Goal: Communication & Community: Answer question/provide support

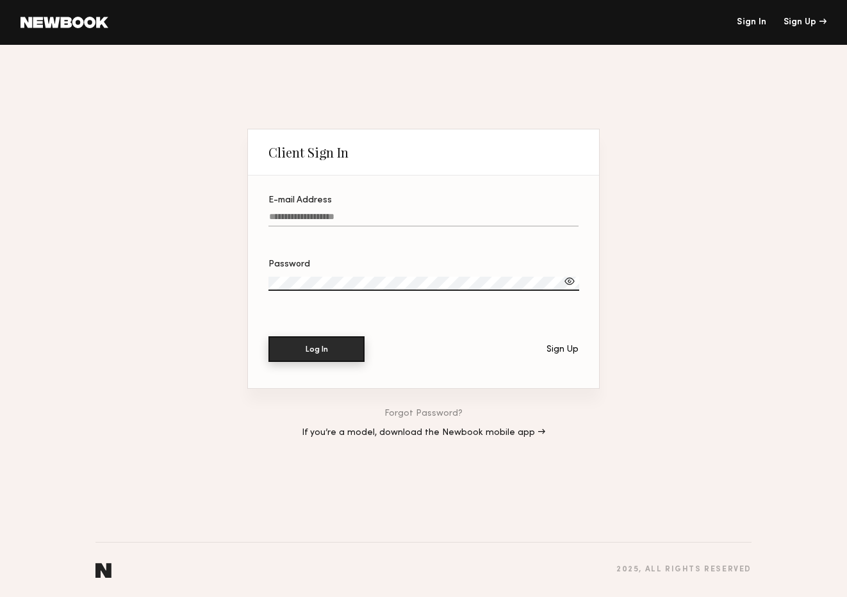
type input "**********"
click at [313, 349] on button "Log In" at bounding box center [317, 349] width 96 height 26
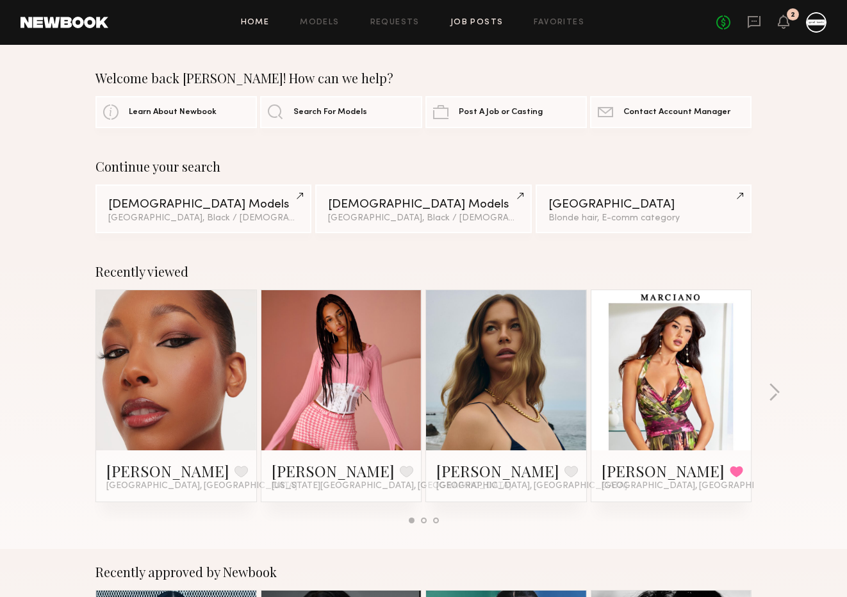
click at [500, 23] on link "Job Posts" at bounding box center [477, 23] width 53 height 8
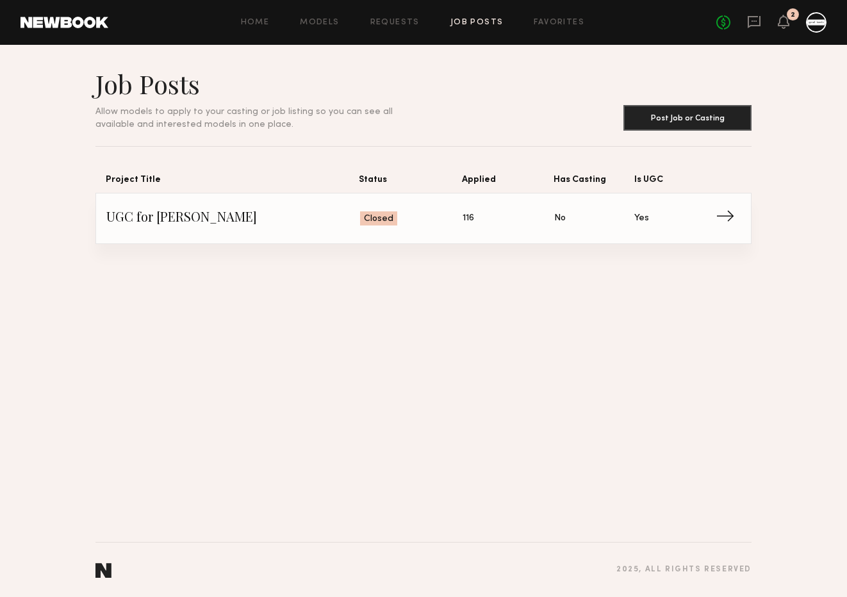
click at [475, 219] on span "Applied: 116" at bounding box center [509, 218] width 92 height 19
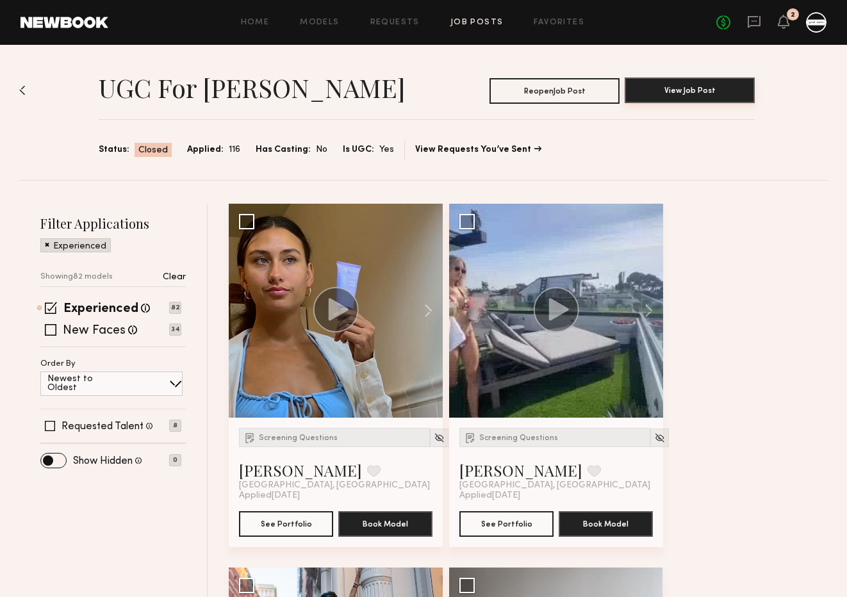
click at [697, 93] on button "View Job Post" at bounding box center [690, 91] width 130 height 26
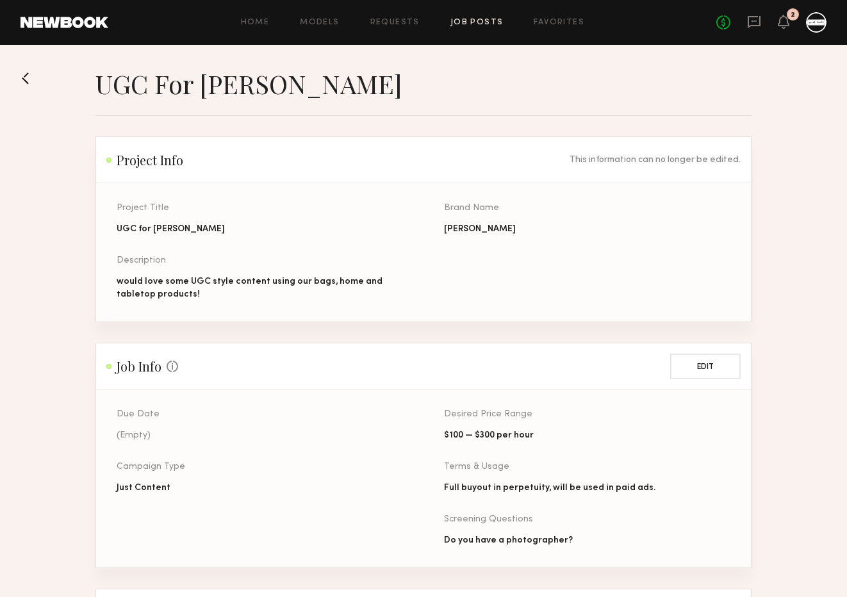
click at [26, 76] on button at bounding box center [31, 78] width 21 height 21
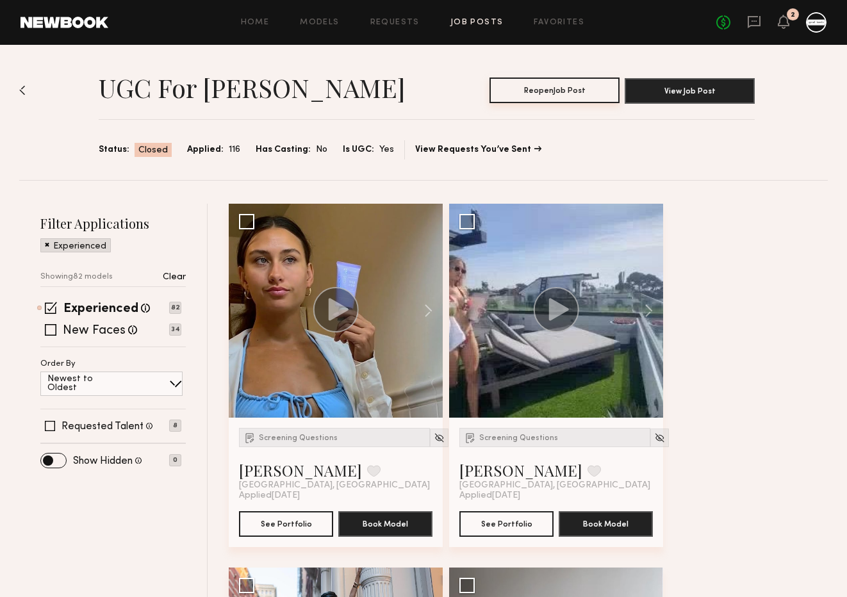
click at [525, 90] on button "Reopen Job Post" at bounding box center [555, 91] width 130 height 26
click at [525, 90] on button "Close Job Post" at bounding box center [555, 91] width 130 height 26
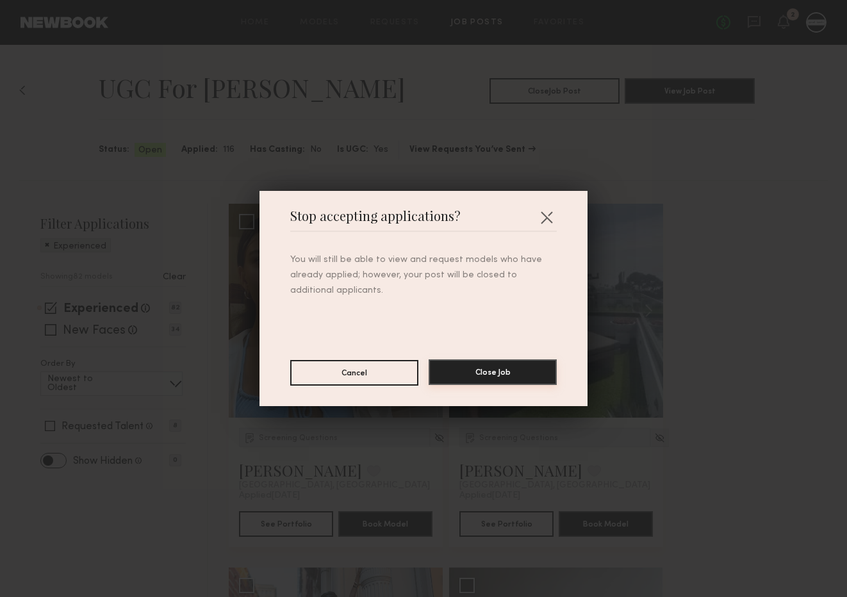
click at [468, 377] on button "Close Job" at bounding box center [493, 373] width 128 height 26
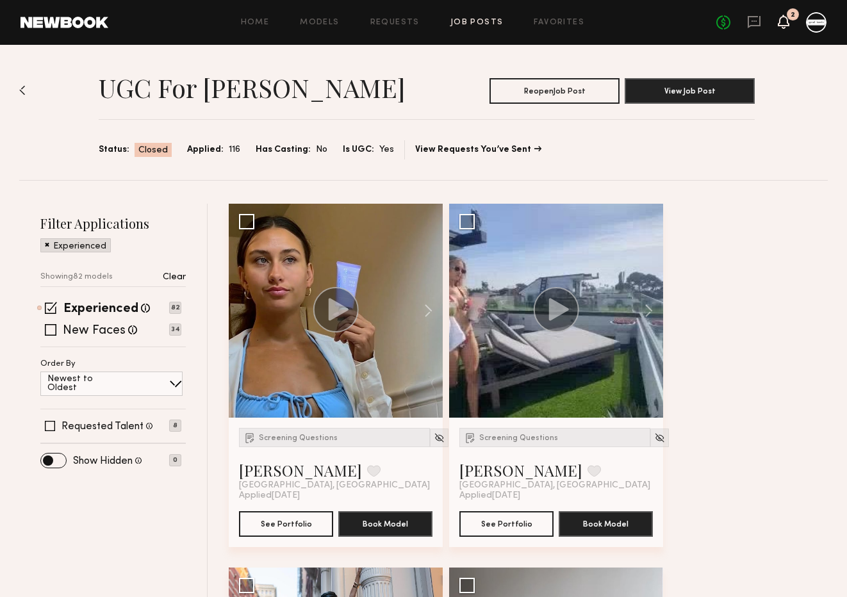
click at [782, 27] on icon at bounding box center [784, 28] width 4 height 2
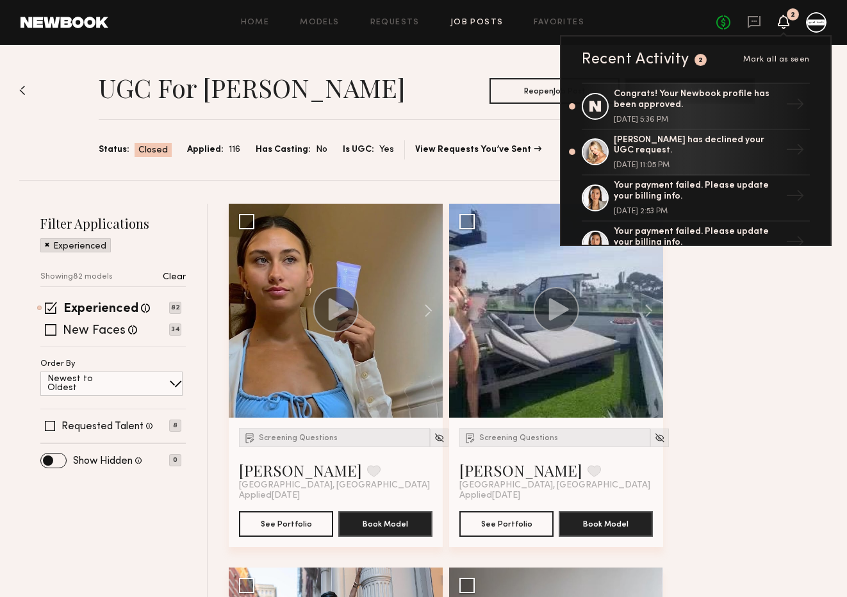
click at [812, 24] on div at bounding box center [816, 22] width 21 height 21
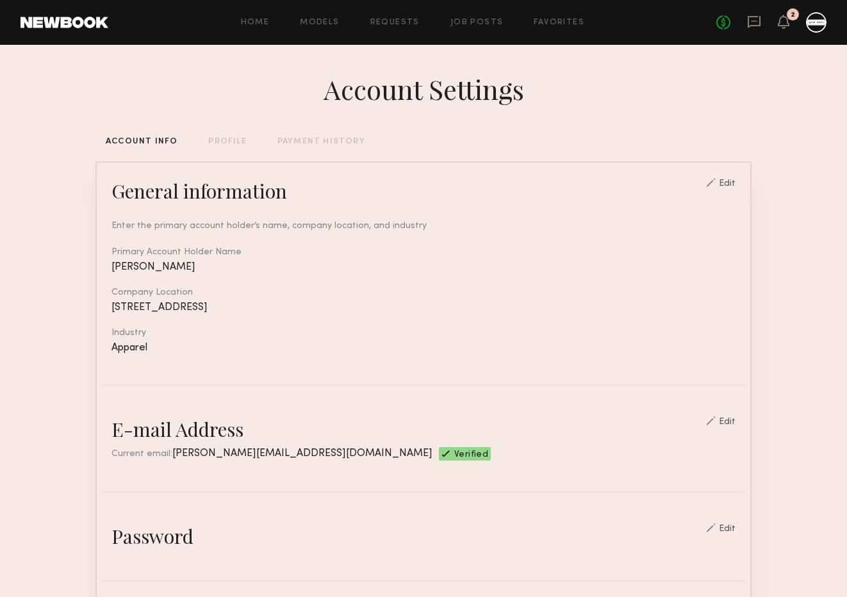
click at [317, 143] on div "PAYMENT HISTORY" at bounding box center [321, 142] width 88 height 8
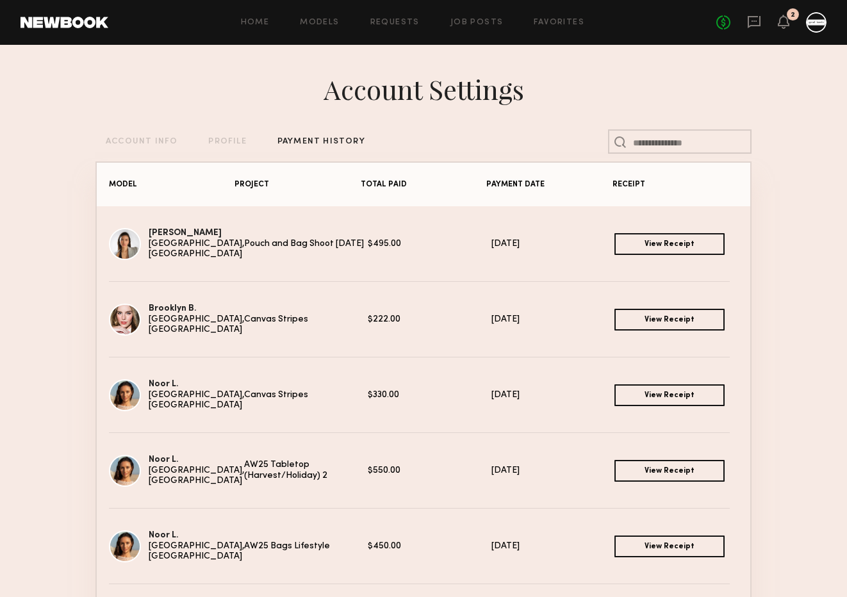
click at [645, 241] on link "View Receipt" at bounding box center [670, 244] width 110 height 22
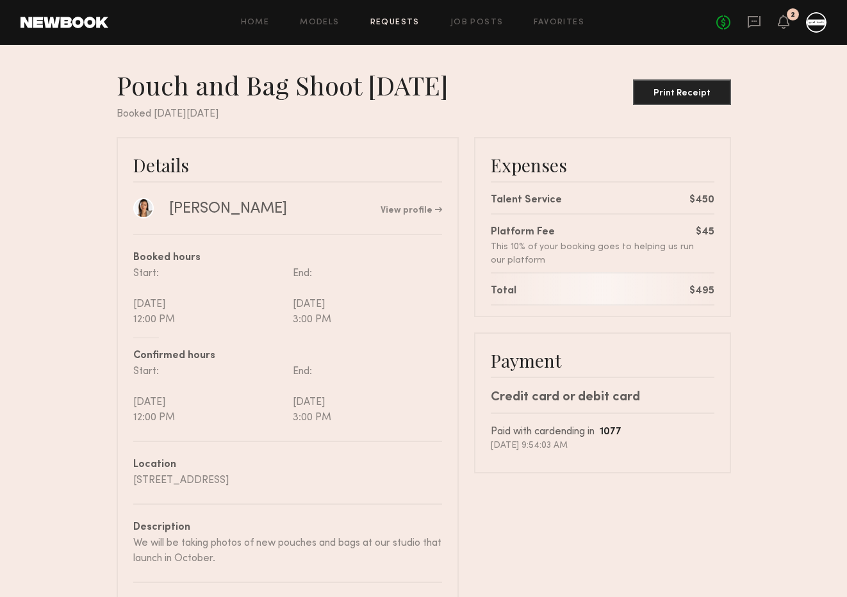
scroll to position [6, 0]
click at [786, 15] on icon at bounding box center [784, 22] width 12 height 14
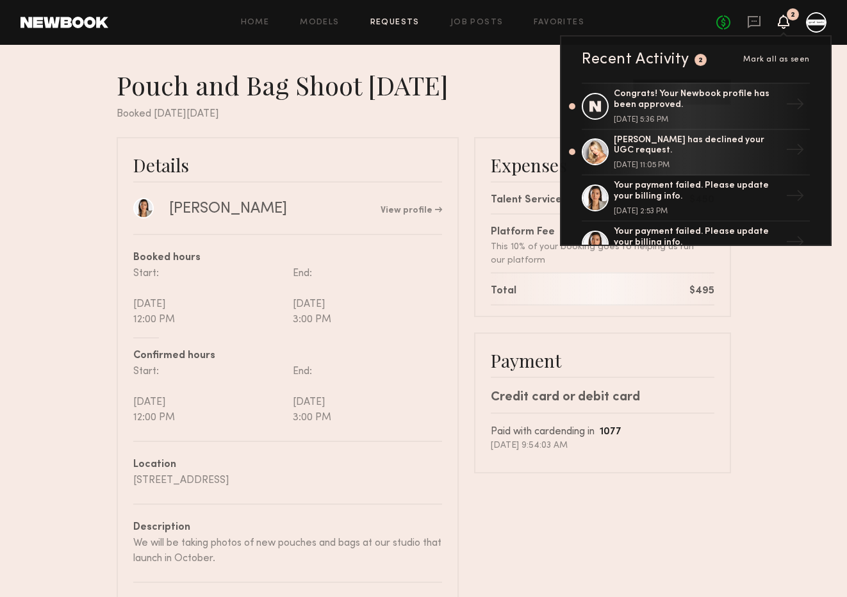
click at [781, 64] on div "Recent Activity 2 Mark all as seen" at bounding box center [696, 59] width 228 height 15
click at [775, 59] on span "Mark all as seen" at bounding box center [776, 60] width 67 height 8
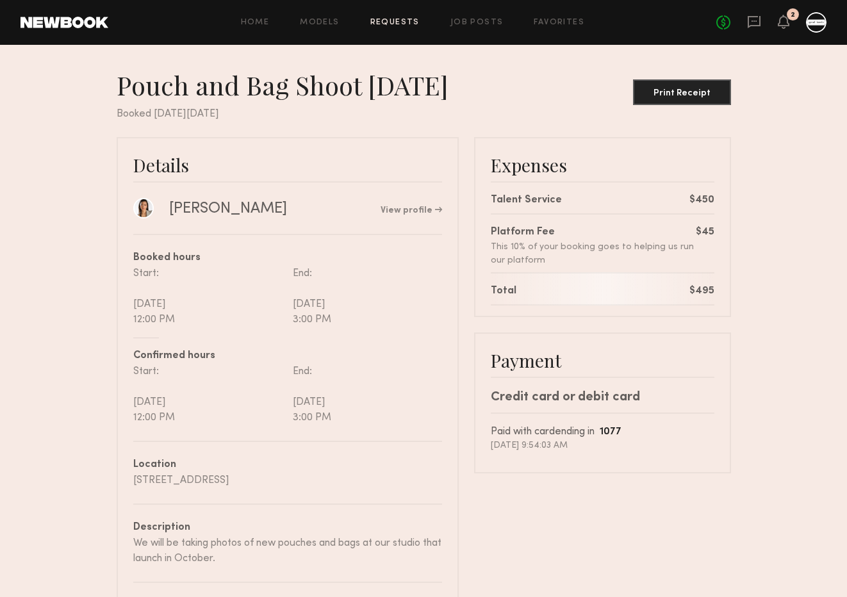
click at [745, 17] on div "No fees up to $5,000 2" at bounding box center [771, 22] width 110 height 21
click at [748, 18] on icon at bounding box center [754, 22] width 13 height 12
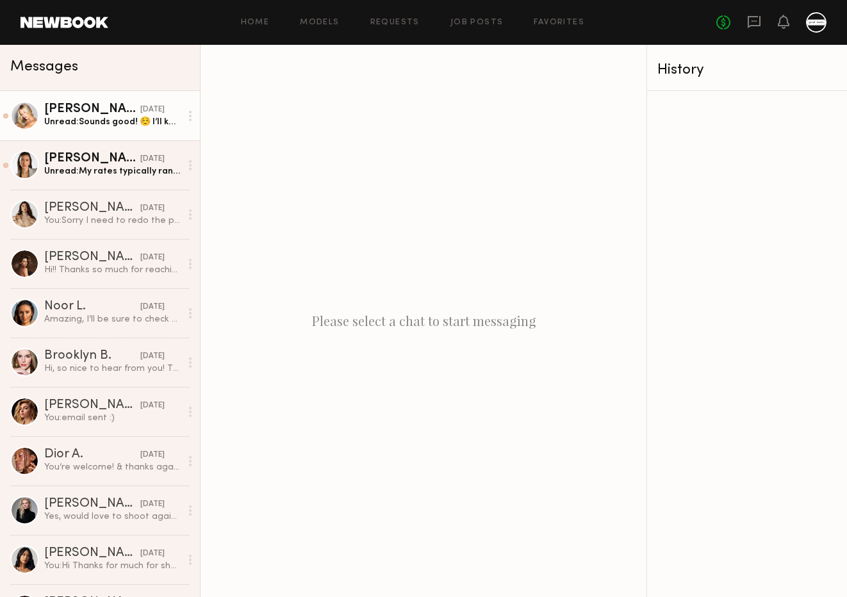
click at [109, 122] on div "Unread: Sounds good! ☺️ I’ll keep an eye out" at bounding box center [112, 122] width 136 height 12
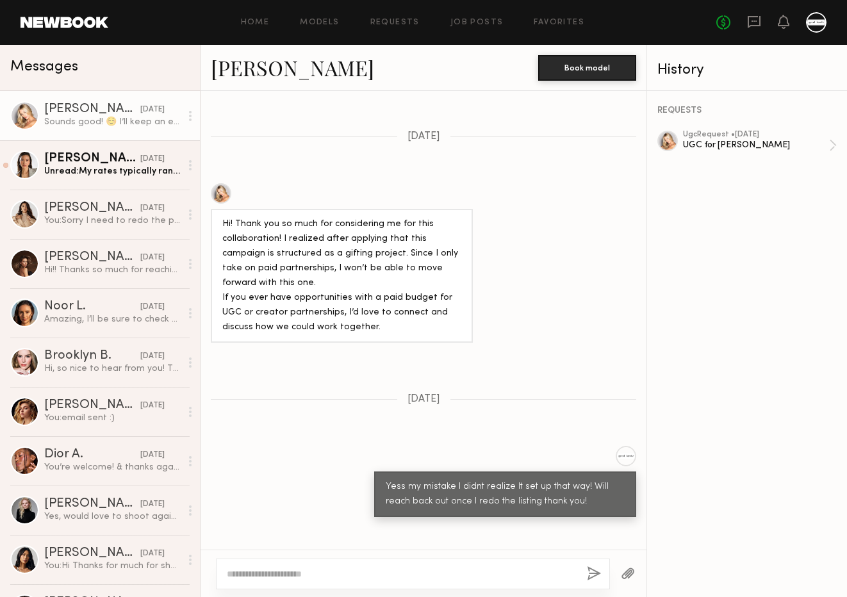
scroll to position [536, 0]
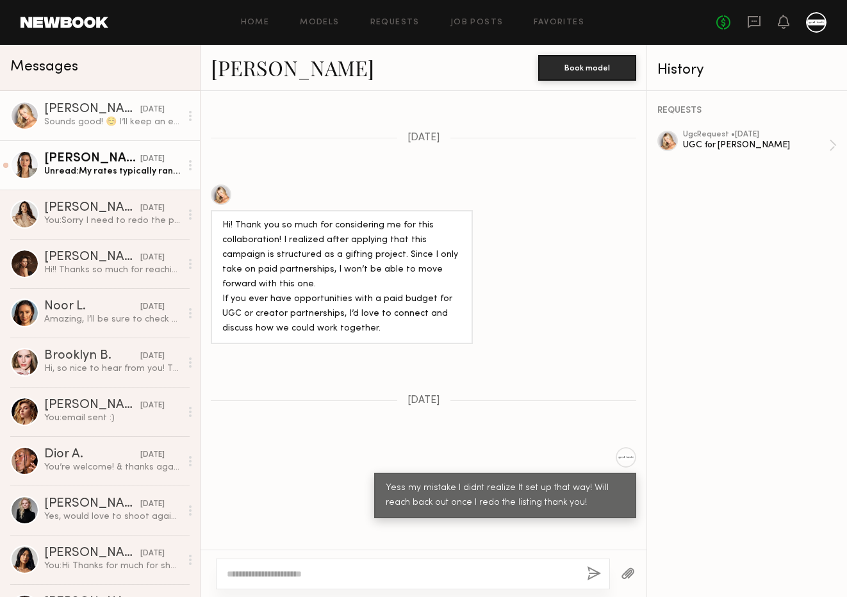
click at [145, 158] on div "[DATE]" at bounding box center [152, 159] width 24 height 12
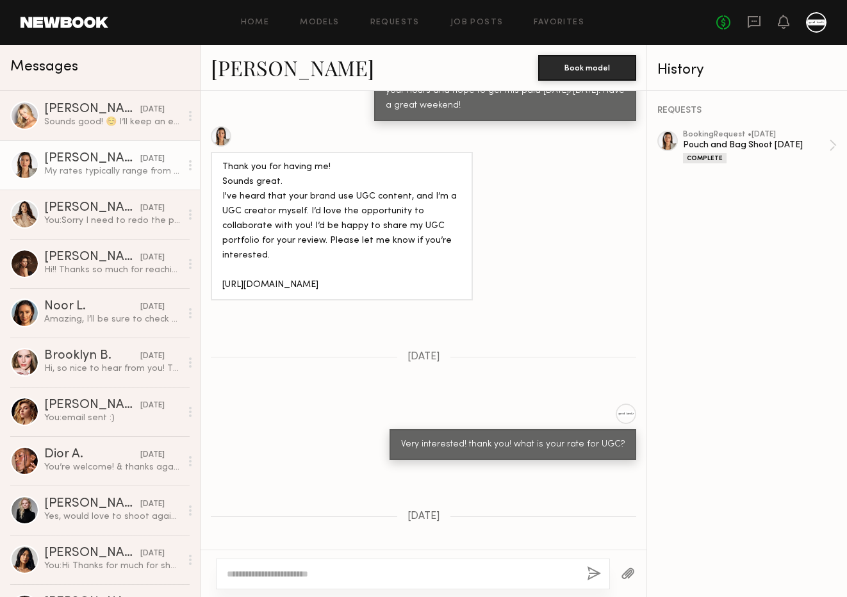
scroll to position [875, 0]
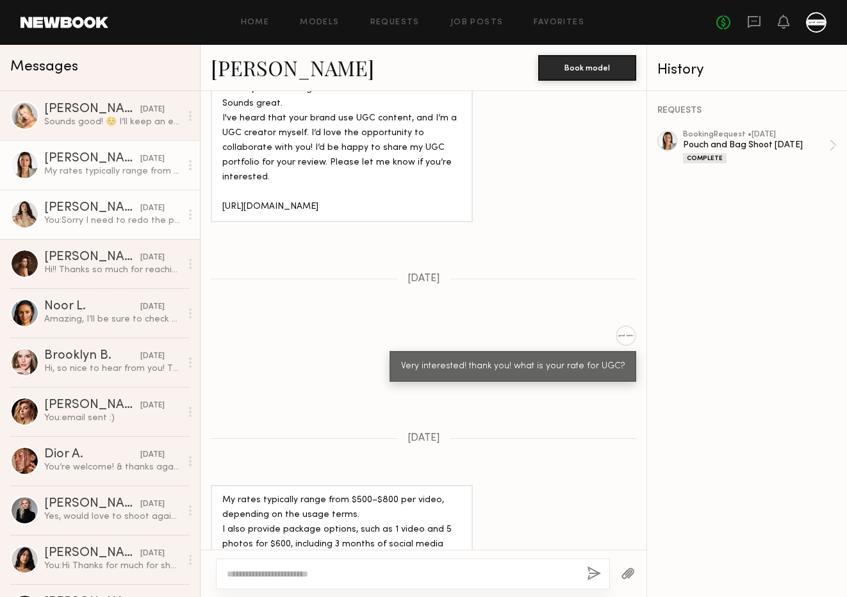
click at [128, 225] on div "You: Sorry I need to redo the posting I thought it was for gifted only! I will …" at bounding box center [112, 221] width 136 height 12
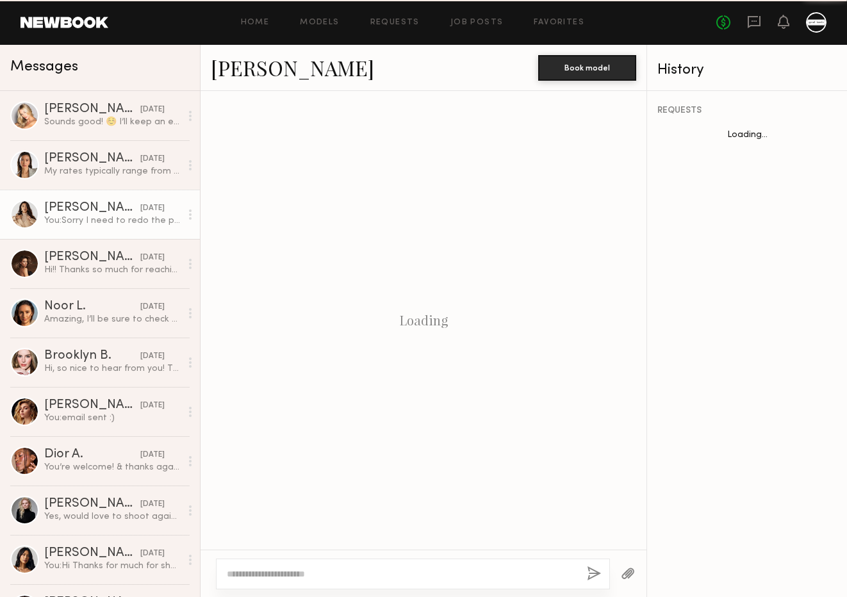
scroll to position [876, 0]
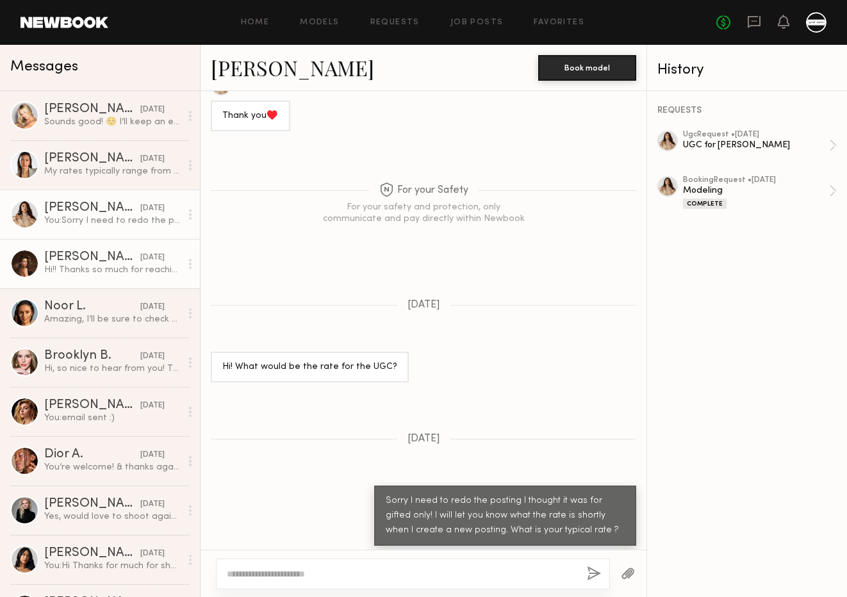
click at [140, 259] on div "[DATE]" at bounding box center [152, 258] width 24 height 12
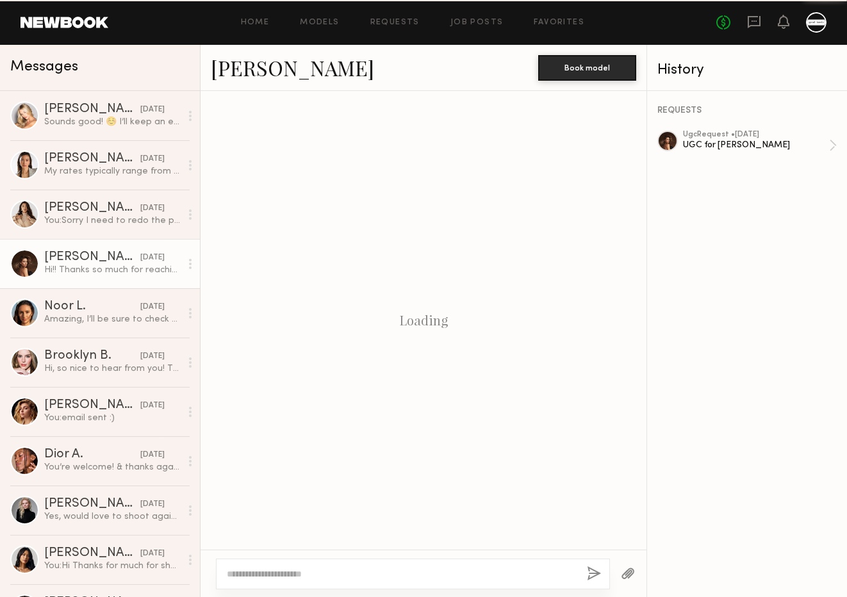
scroll to position [270, 0]
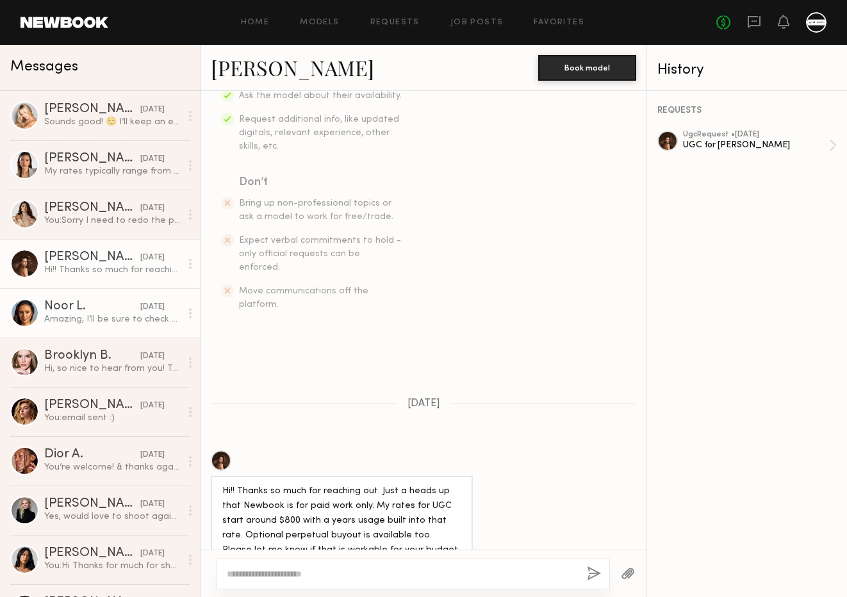
click at [120, 307] on div "Noor L." at bounding box center [92, 307] width 96 height 13
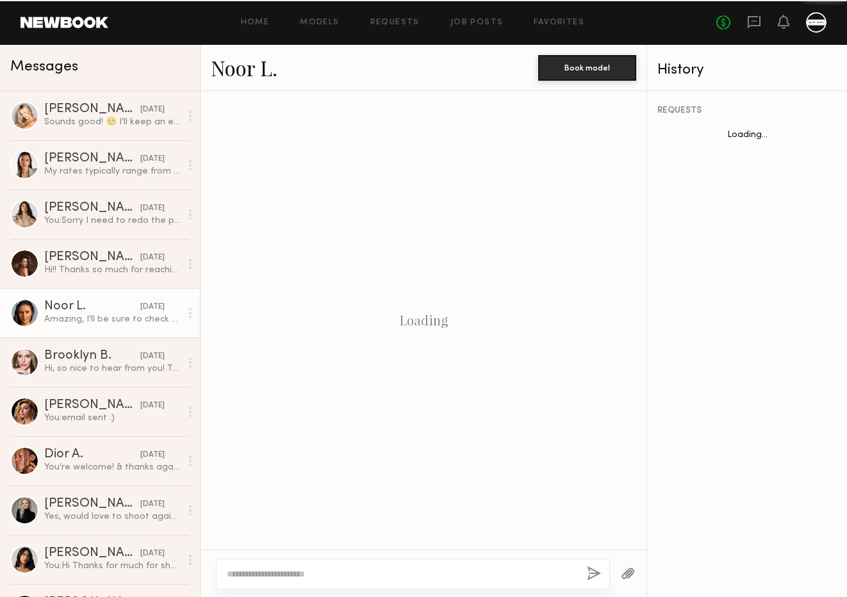
scroll to position [892, 0]
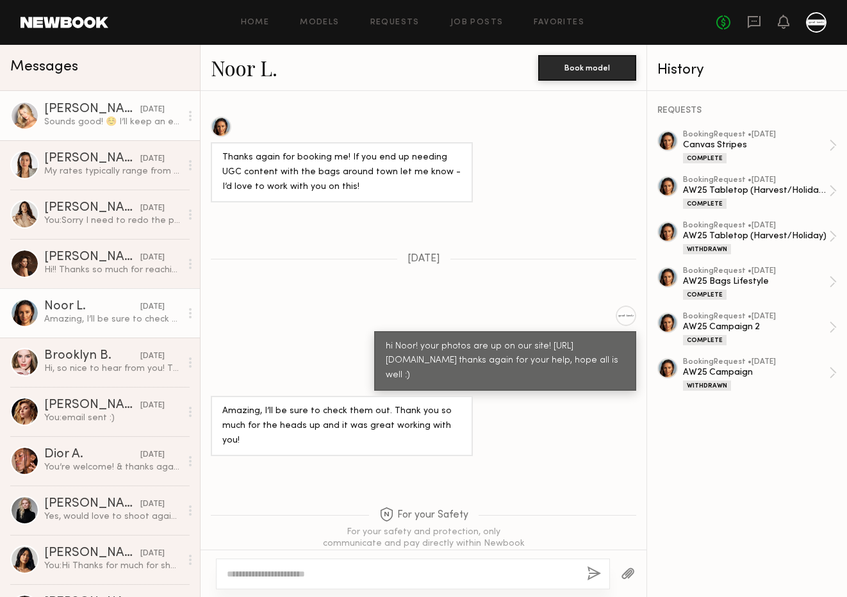
click at [140, 113] on div "[DATE]" at bounding box center [152, 110] width 24 height 12
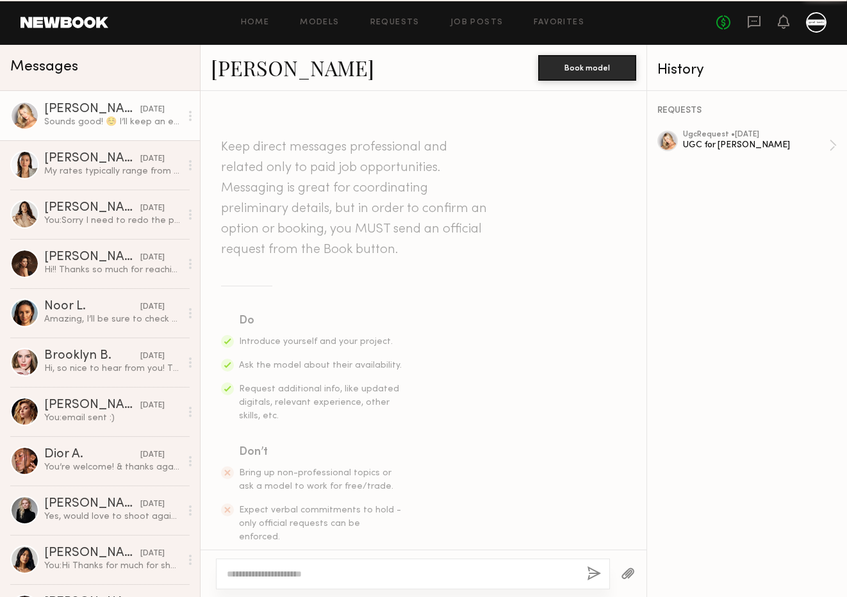
scroll to position [620, 0]
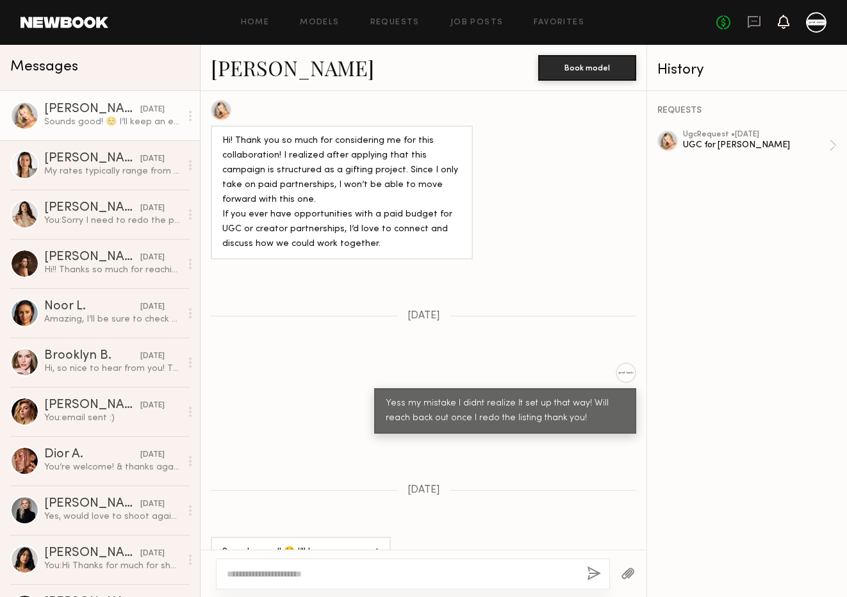
click at [785, 21] on icon at bounding box center [784, 21] width 10 height 9
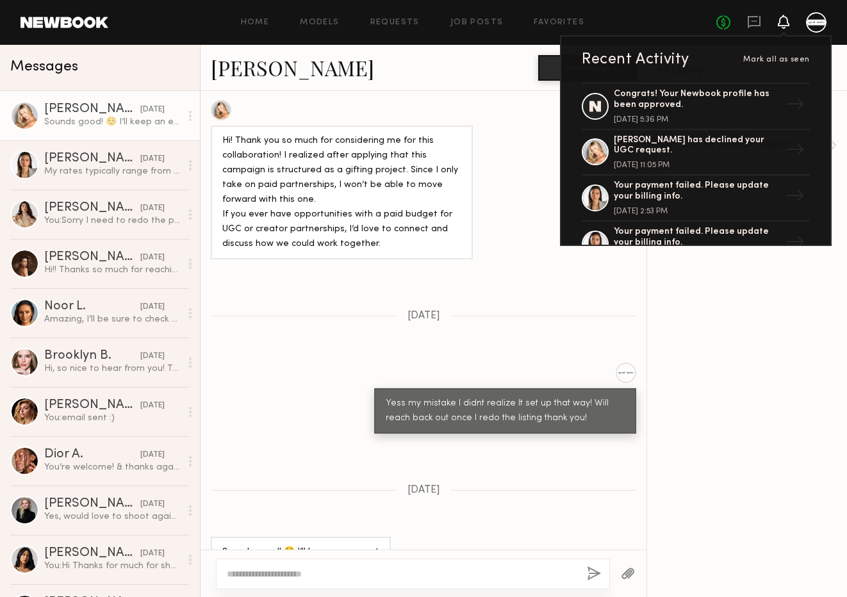
click at [784, 21] on icon at bounding box center [784, 21] width 10 height 9
